Goal: Information Seeking & Learning: Find specific fact

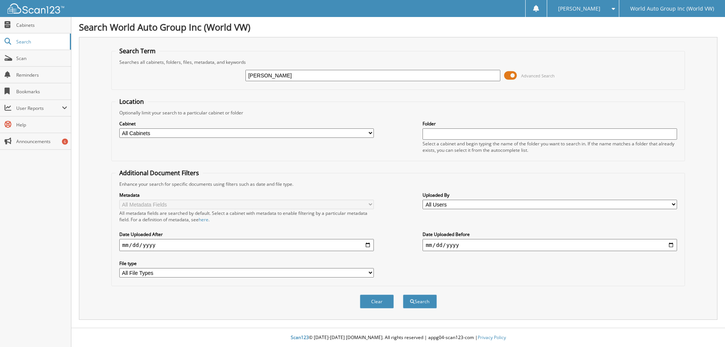
type input "[PERSON_NAME]"
click at [403, 295] on button "Search" at bounding box center [420, 302] width 34 height 14
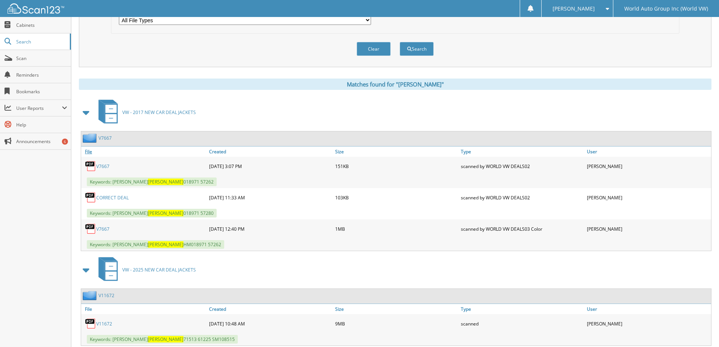
scroll to position [275, 0]
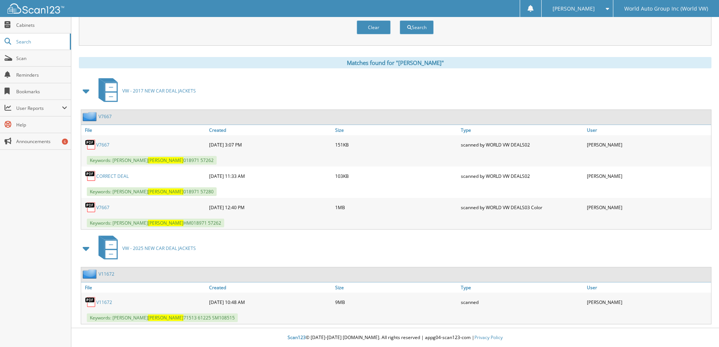
click at [106, 302] on link "V11672" at bounding box center [104, 302] width 16 height 6
click at [106, 301] on link "V11672" at bounding box center [104, 302] width 16 height 6
click at [104, 302] on link "V11672" at bounding box center [104, 302] width 16 height 6
